Goal: Find specific page/section: Find specific page/section

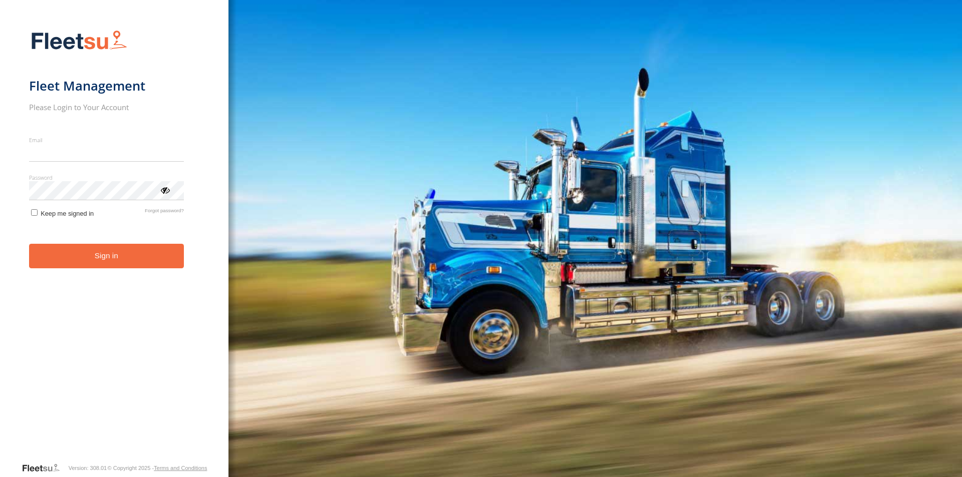
type input "**********"
click at [107, 269] on button "Sign in" at bounding box center [106, 256] width 155 height 25
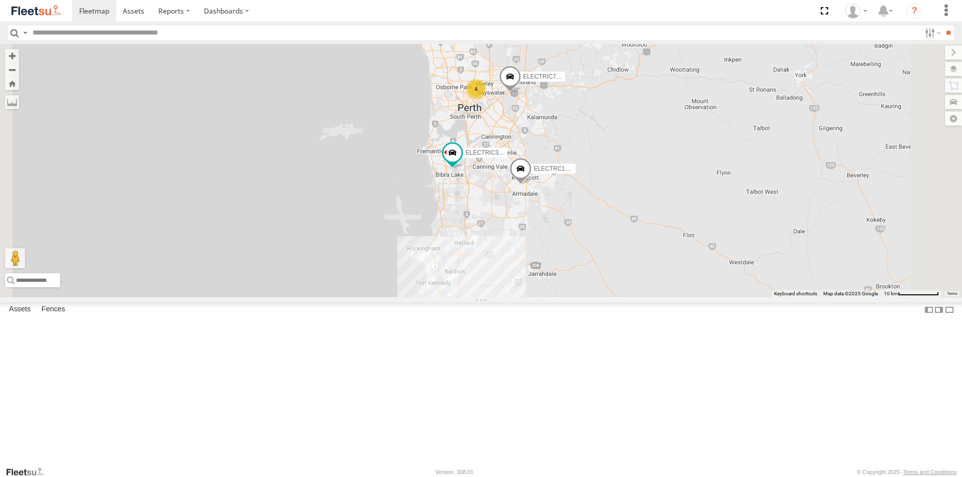
click at [0, 0] on div "All Assets" at bounding box center [0, 0] width 0 height 0
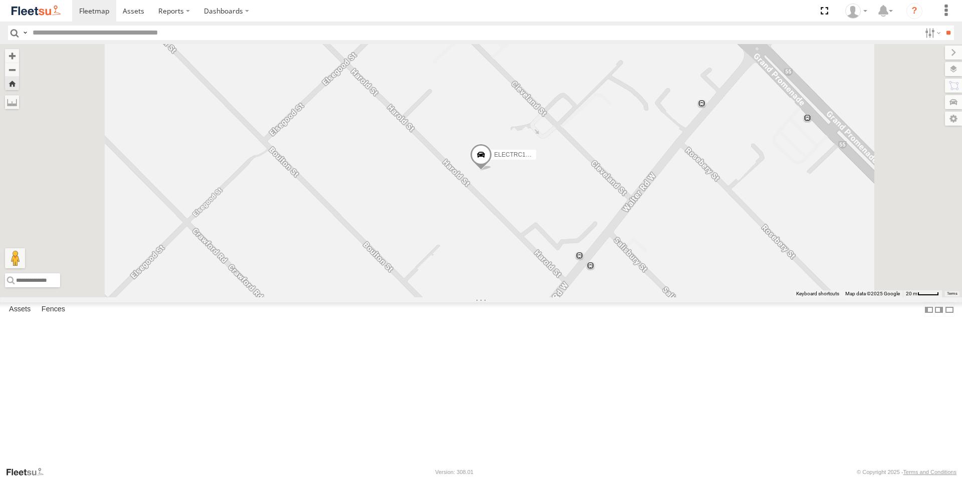
click at [0, 0] on div "All Assets" at bounding box center [0, 0] width 0 height 0
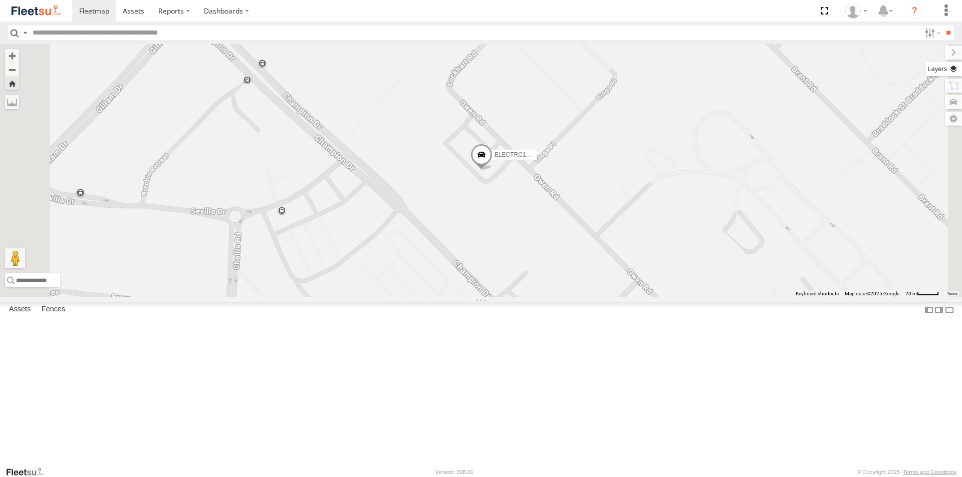
click at [955, 72] on label at bounding box center [943, 69] width 37 height 14
click at [0, 0] on span "Overlays" at bounding box center [0, 0] width 0 height 0
click at [0, 0] on span "Basemaps" at bounding box center [0, 0] width 0 height 0
click at [0, 0] on span "Satellite" at bounding box center [0, 0] width 0 height 0
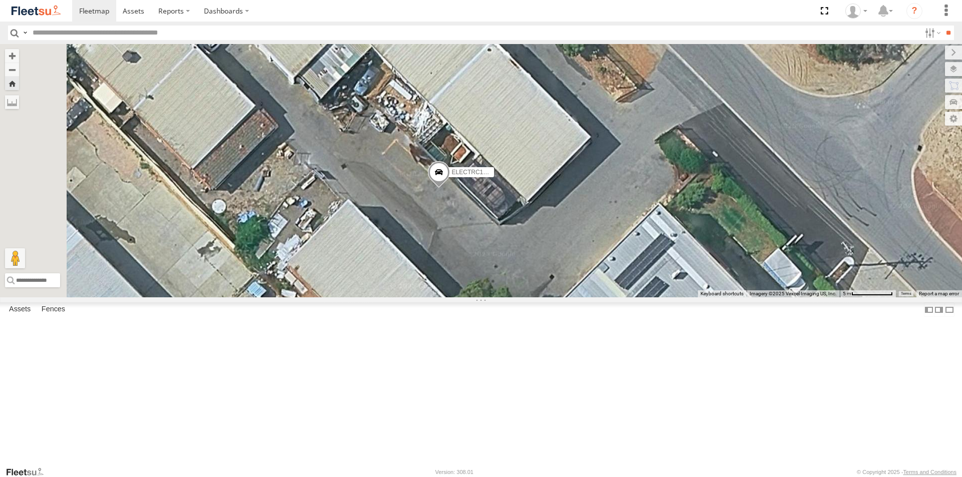
drag, startPoint x: 529, startPoint y: 254, endPoint x: 550, endPoint y: 299, distance: 49.8
click at [550, 298] on div "ELECTRC14 - Spare" at bounding box center [481, 171] width 962 height 254
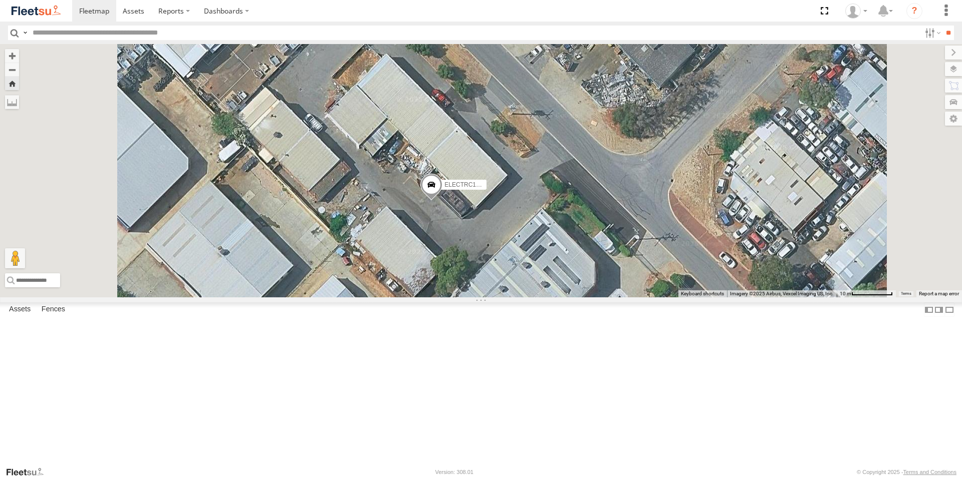
click at [575, 245] on div "ELECTRC14 - Spare" at bounding box center [481, 171] width 962 height 254
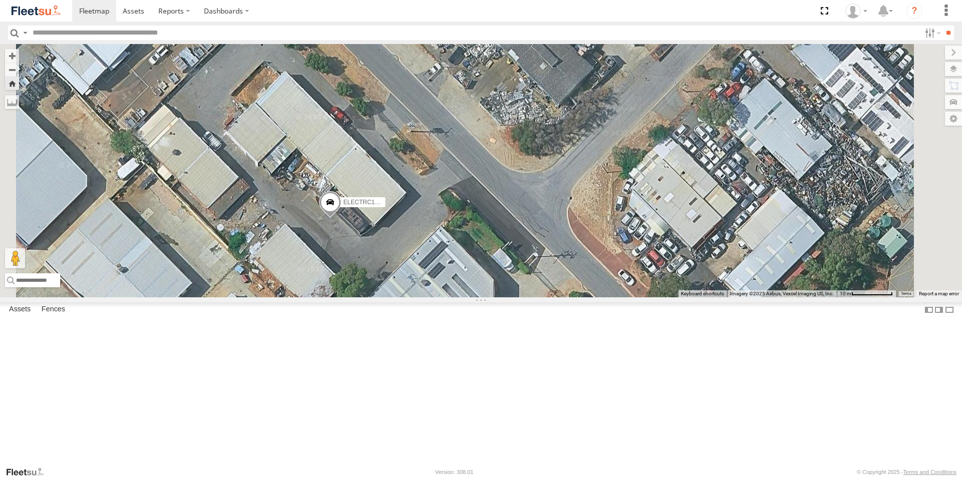
drag, startPoint x: 593, startPoint y: 240, endPoint x: 489, endPoint y: 256, distance: 105.9
click at [489, 256] on div "ELECTRC14 - Spare" at bounding box center [481, 171] width 962 height 254
